Goal: Information Seeking & Learning: Learn about a topic

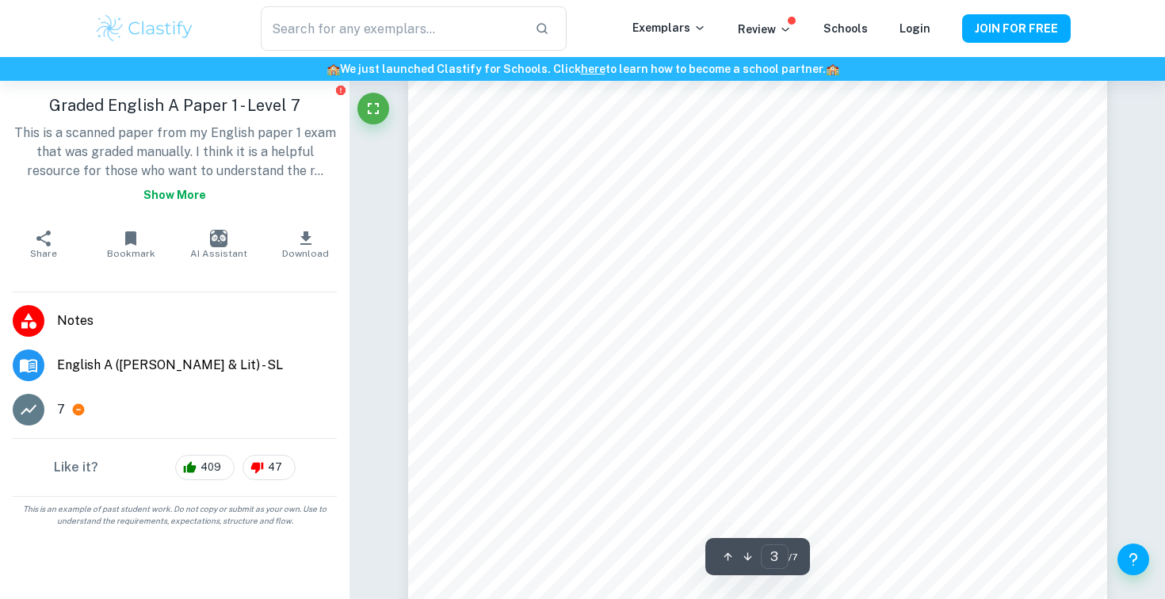
scroll to position [2973, 0]
type input "4"
